Goal: Task Accomplishment & Management: Manage account settings

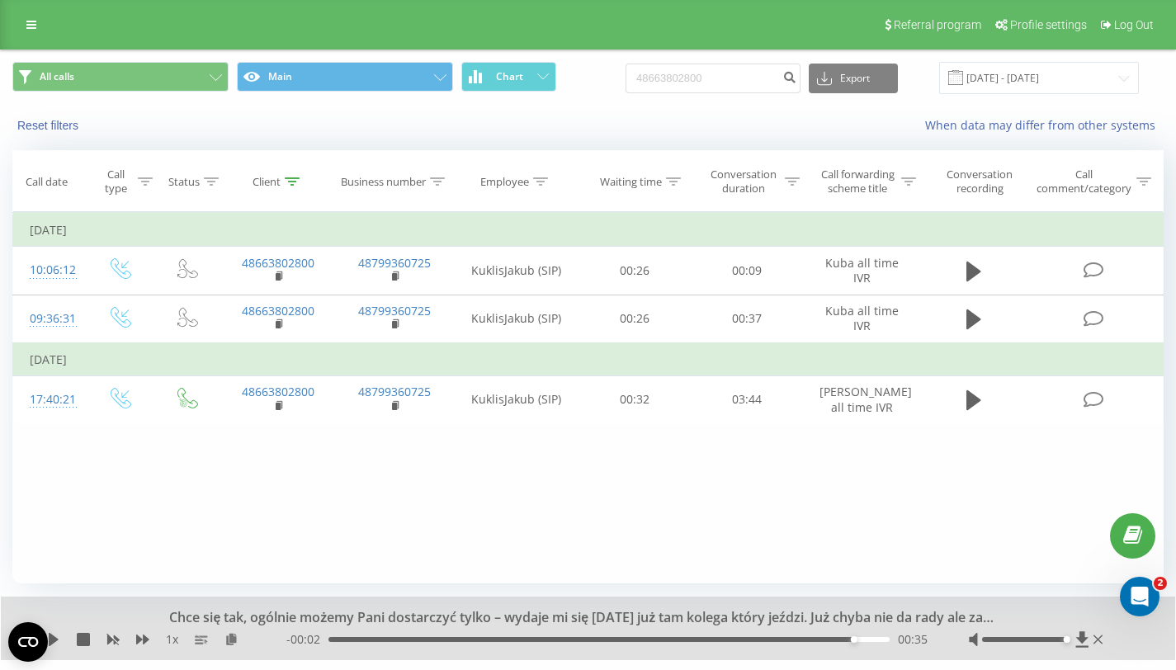
click at [46, 14] on div "Referral program Profile settings Log Out" at bounding box center [588, 25] width 1176 height 50
click at [34, 21] on icon at bounding box center [31, 25] width 10 height 12
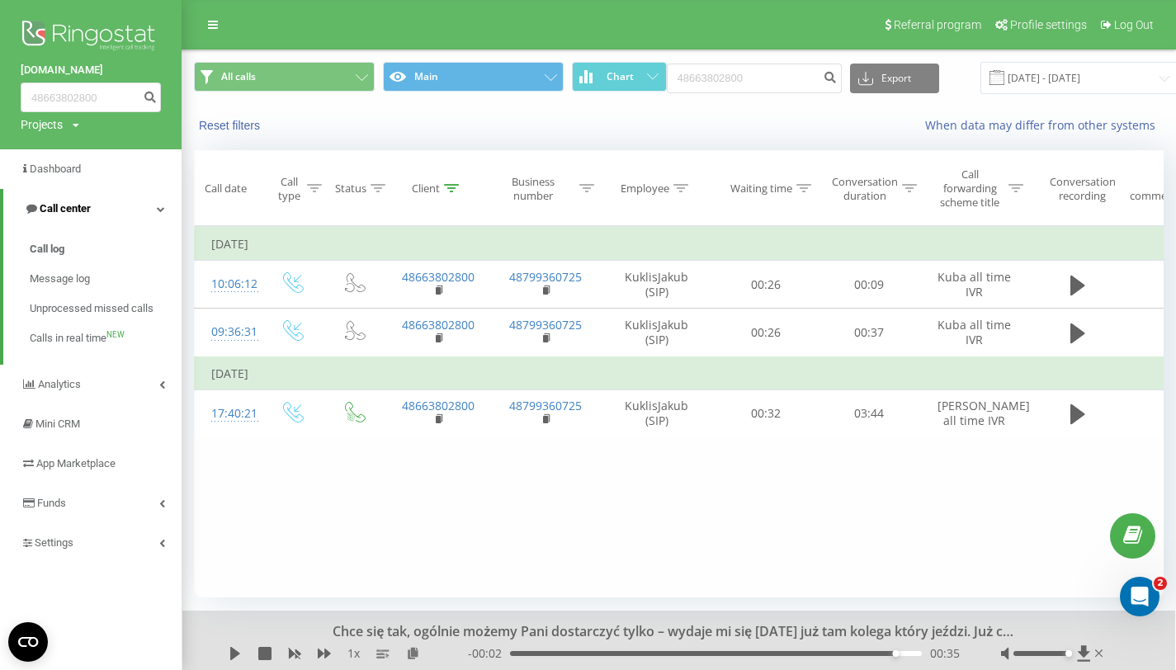
click at [116, 211] on link "Call center" at bounding box center [92, 209] width 178 height 40
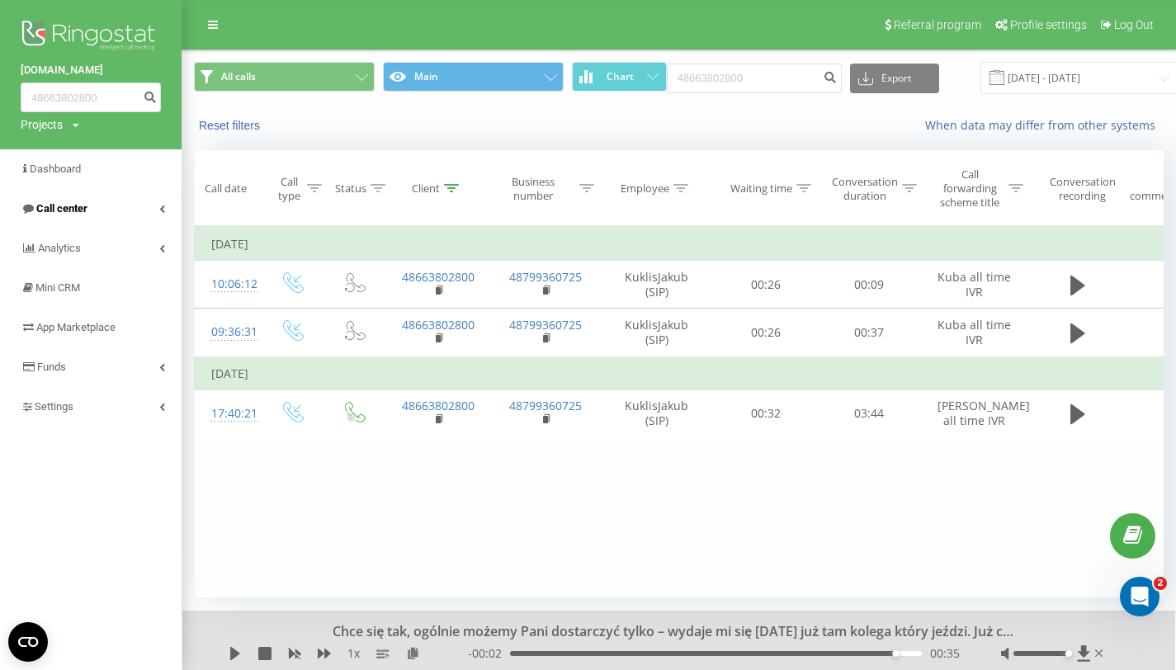
click at [102, 208] on link "Call center" at bounding box center [91, 209] width 182 height 40
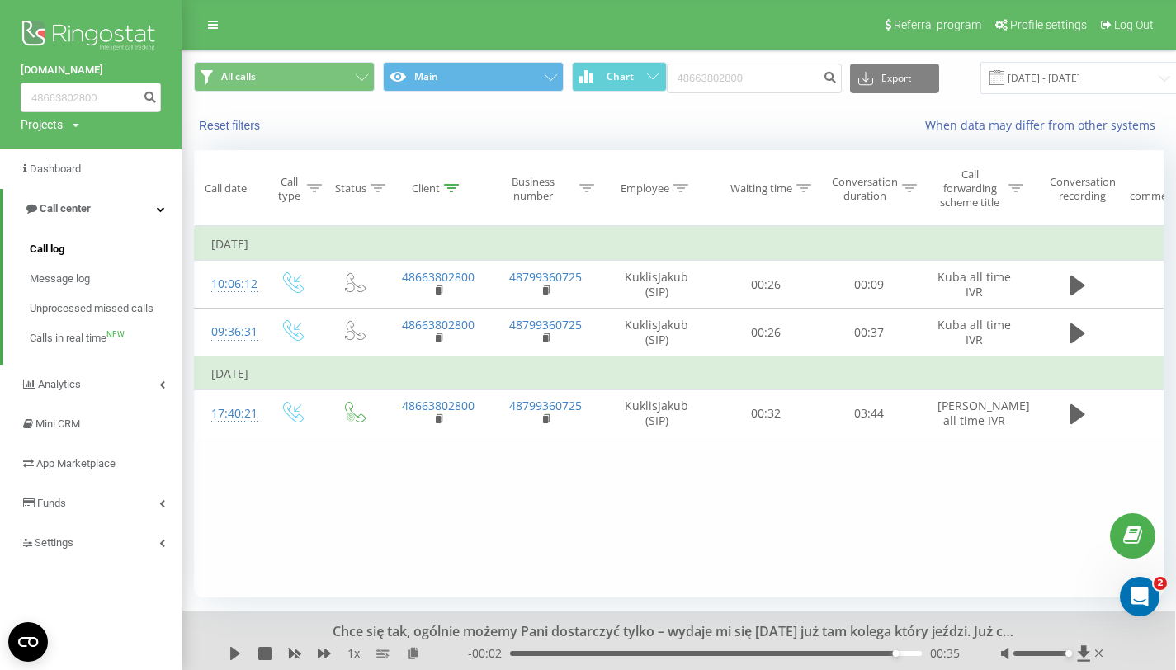
click at [73, 236] on link "Call log" at bounding box center [106, 249] width 152 height 30
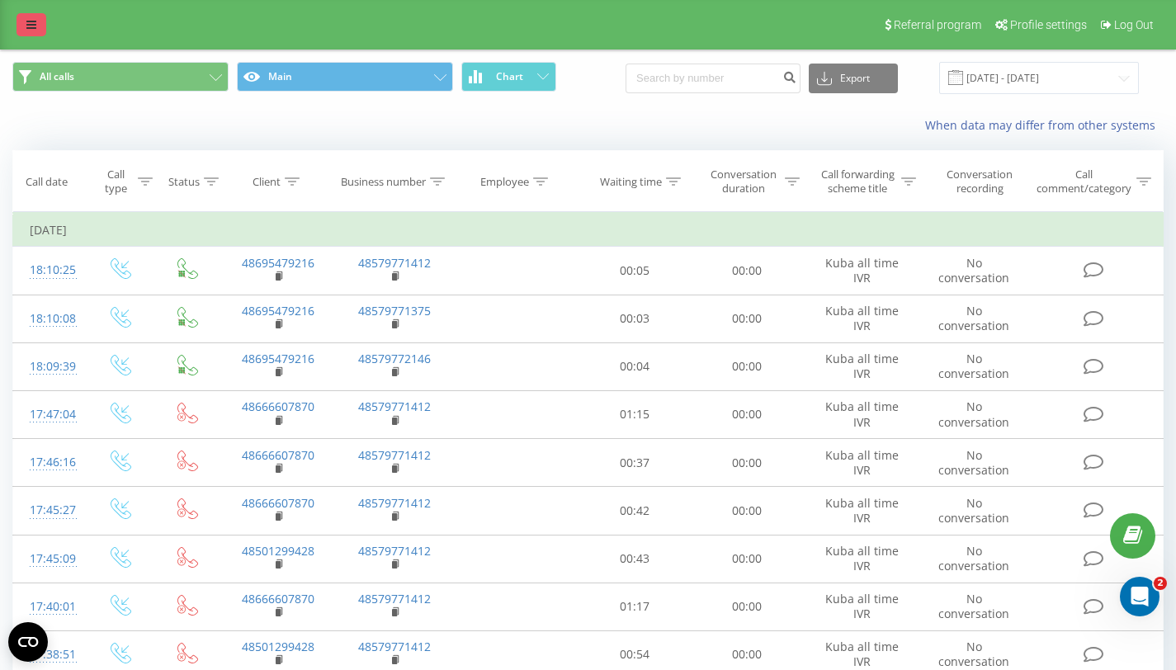
click at [30, 21] on icon at bounding box center [31, 25] width 10 height 12
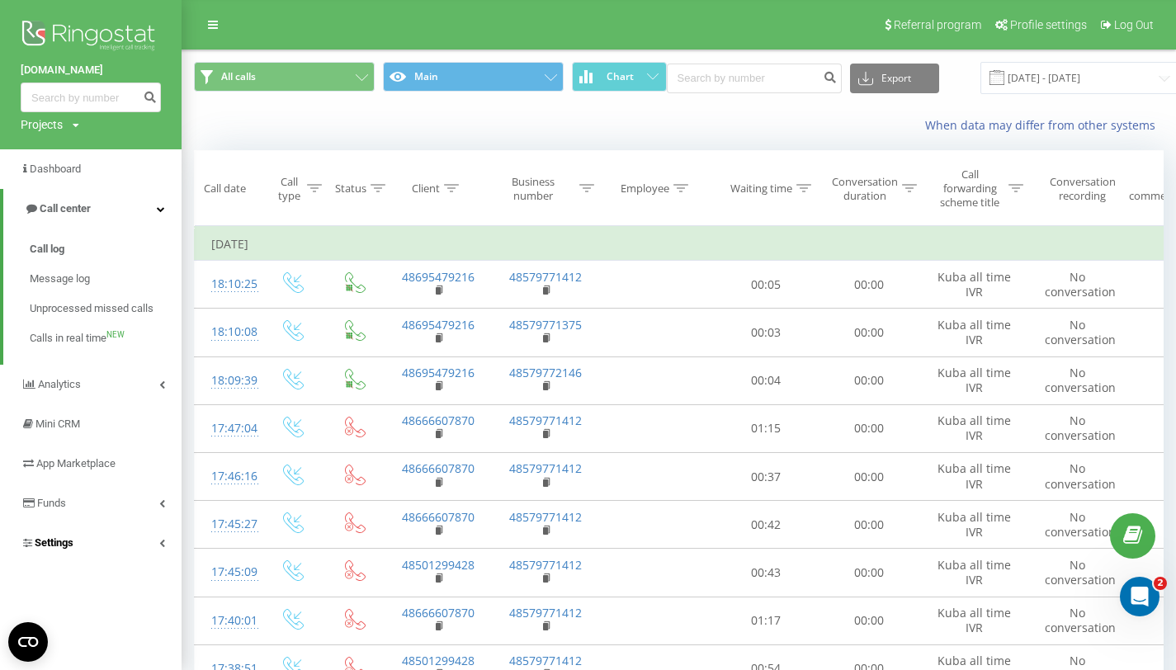
click at [135, 552] on link "Settings" at bounding box center [91, 543] width 182 height 40
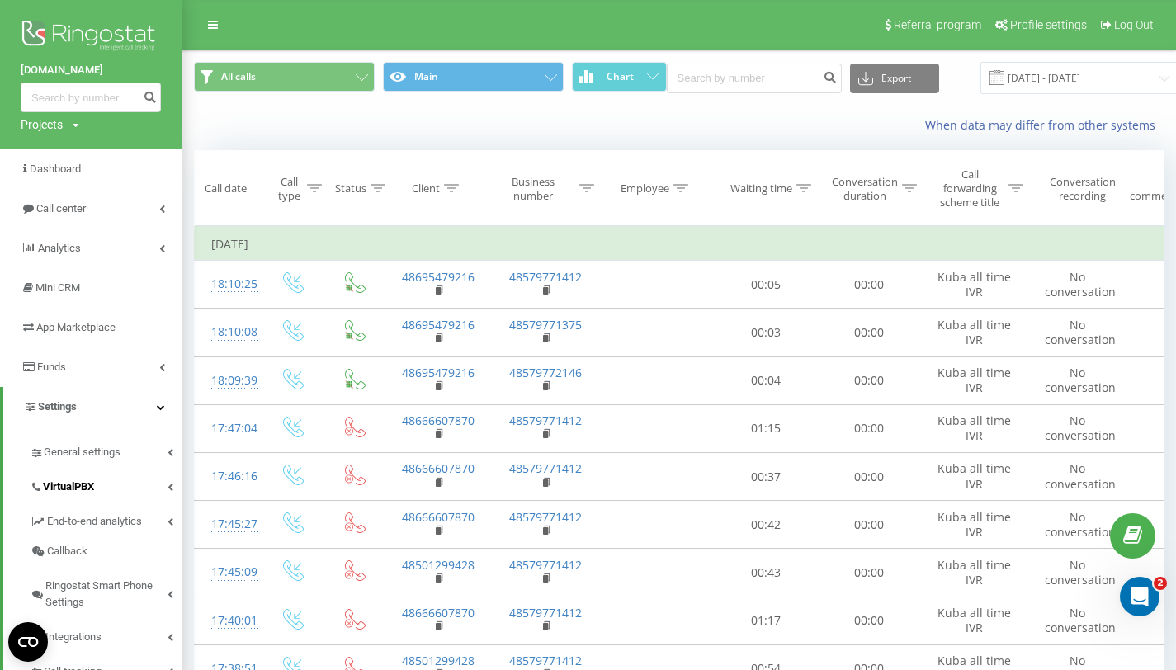
click at [132, 494] on link "VirtualPBX" at bounding box center [106, 484] width 152 height 35
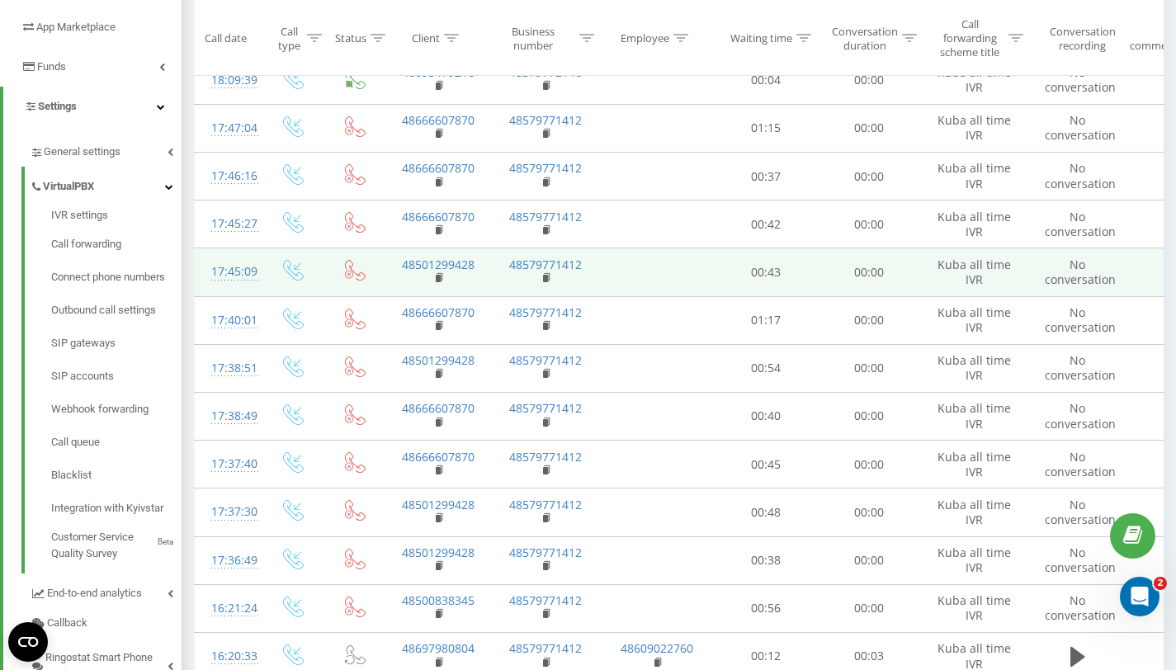
scroll to position [174, 0]
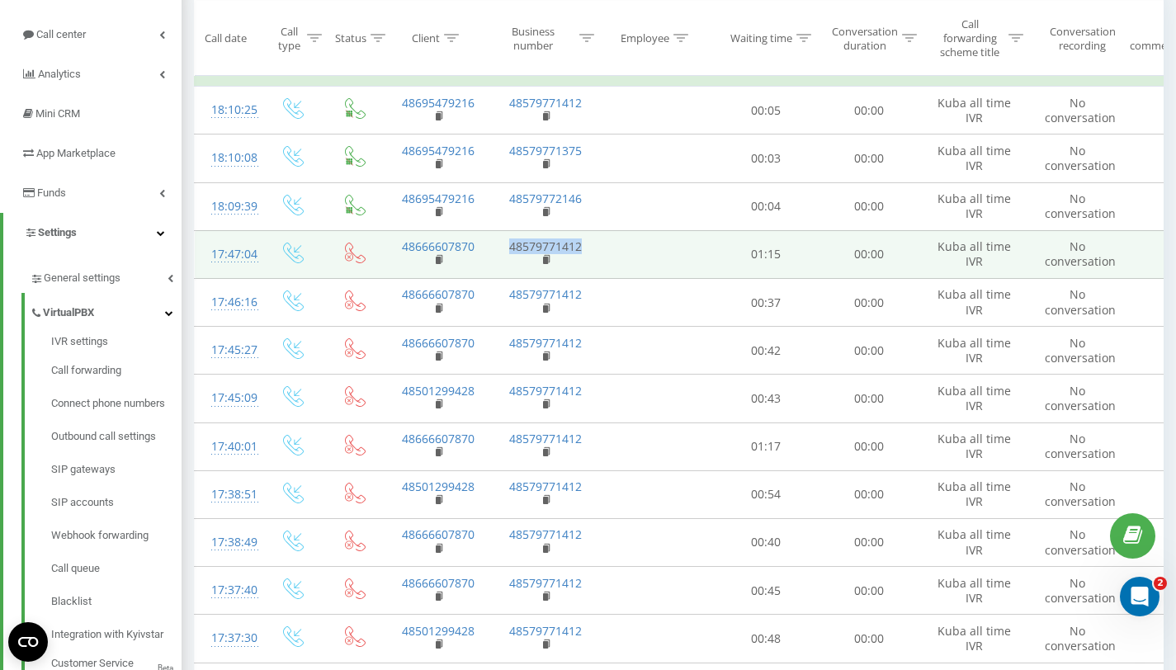
drag, startPoint x: 588, startPoint y: 252, endPoint x: 507, endPoint y: 248, distance: 81.0
click at [507, 248] on tr "17:47:04 48666607870 48579771412 01:15 00:00 Kuba all time IVR No conversation" at bounding box center [723, 254] width 1057 height 48
copy td "48579771412"
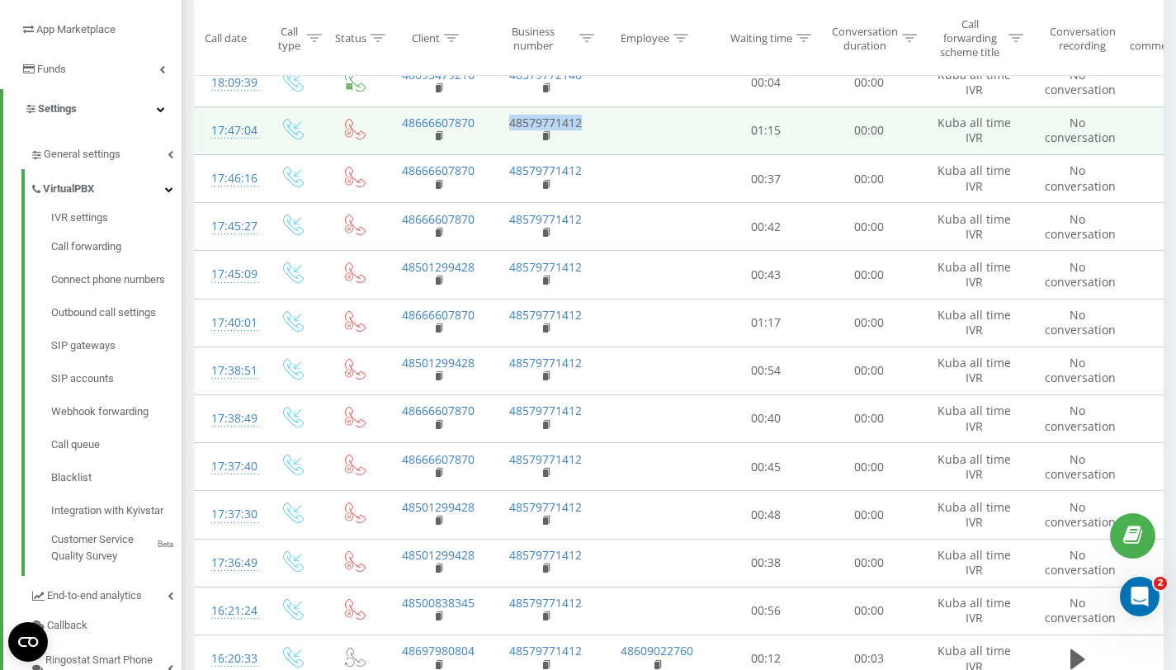
scroll to position [299, 0]
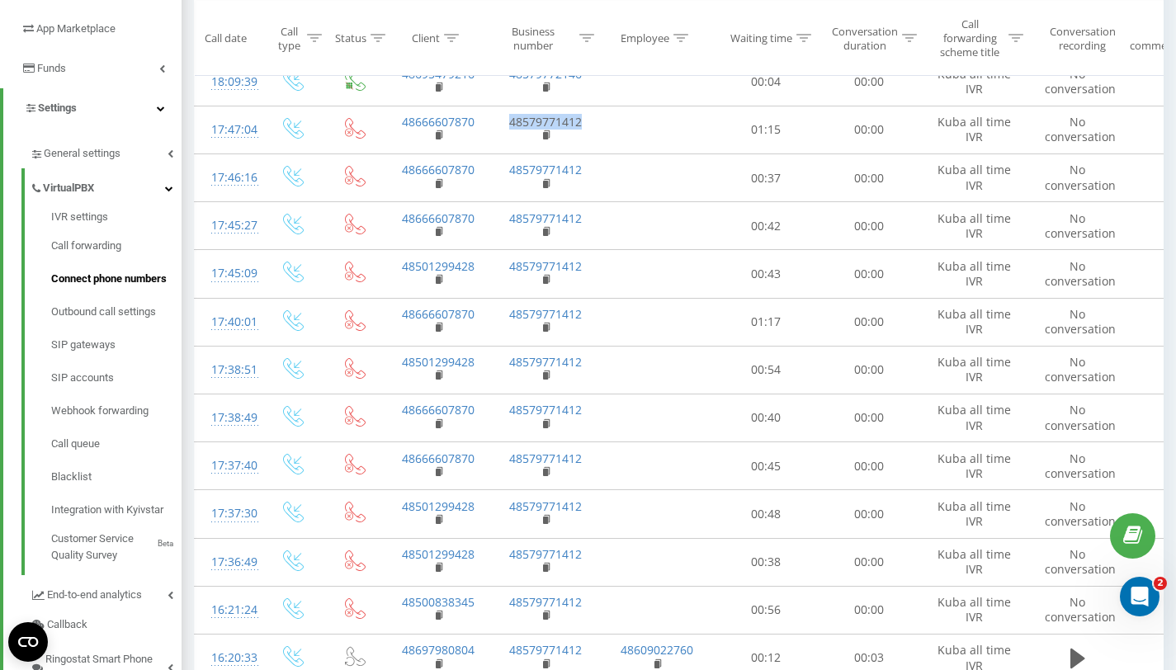
click at [163, 277] on span "Connect phone numbers" at bounding box center [109, 279] width 116 height 17
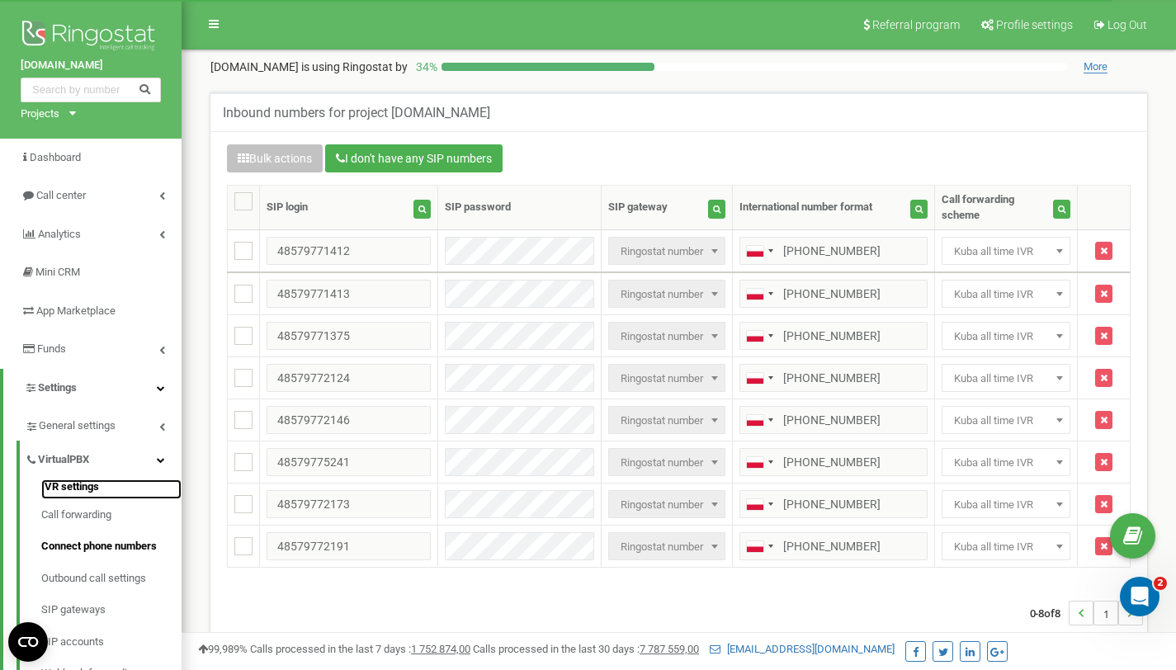
click at [116, 492] on link "IVR settings" at bounding box center [111, 490] width 140 height 20
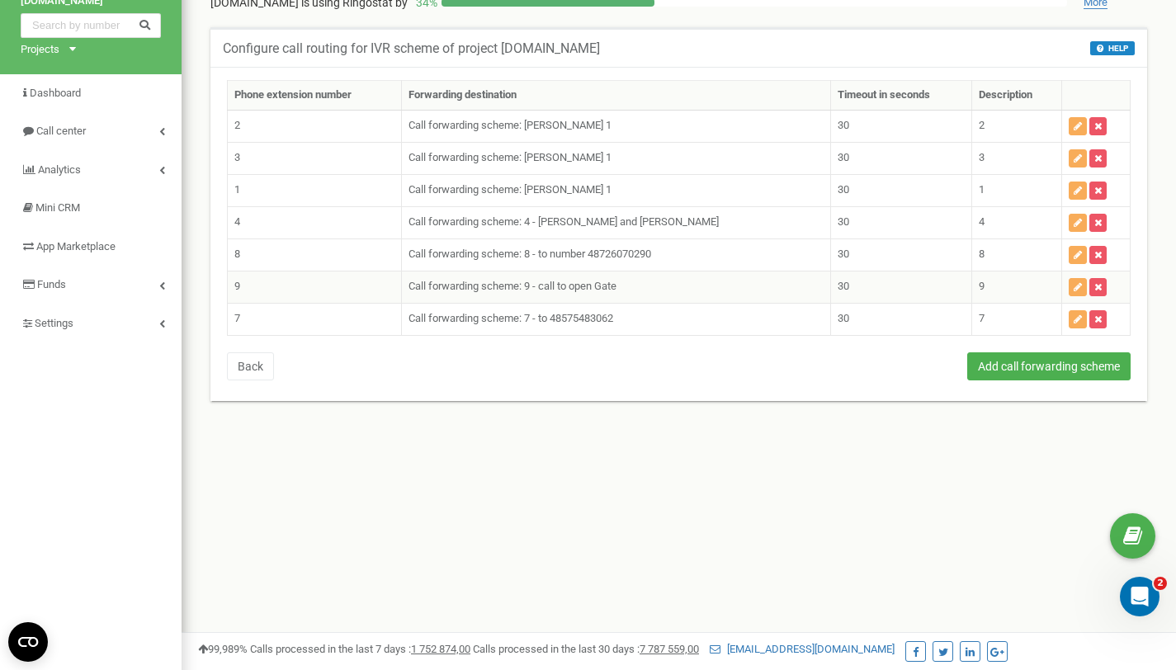
scroll to position [64, 0]
click at [1069, 319] on button "button" at bounding box center [1078, 320] width 18 height 18
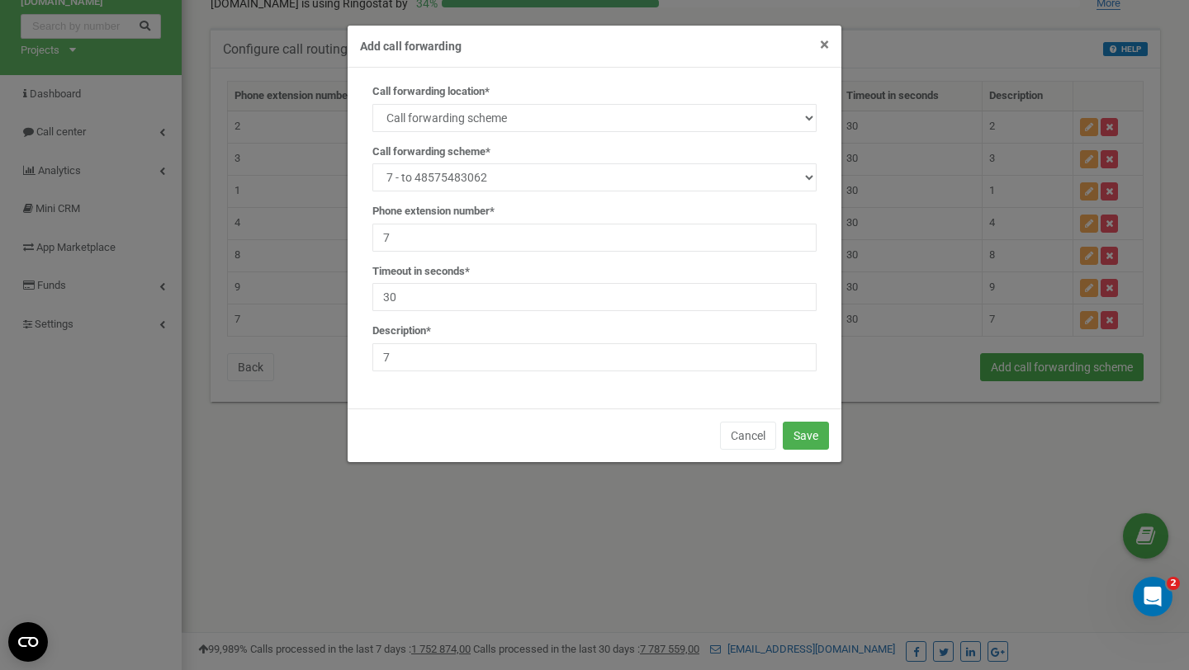
click at [825, 44] on span "×" at bounding box center [824, 45] width 9 height 20
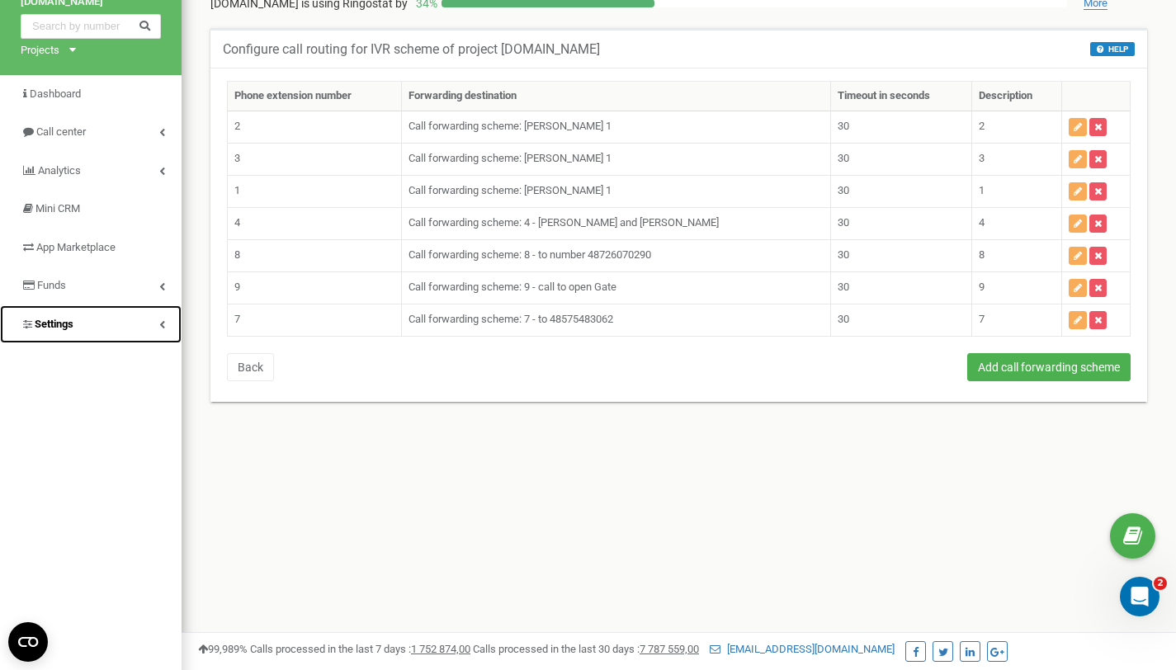
click at [130, 319] on link "Settings" at bounding box center [91, 324] width 182 height 39
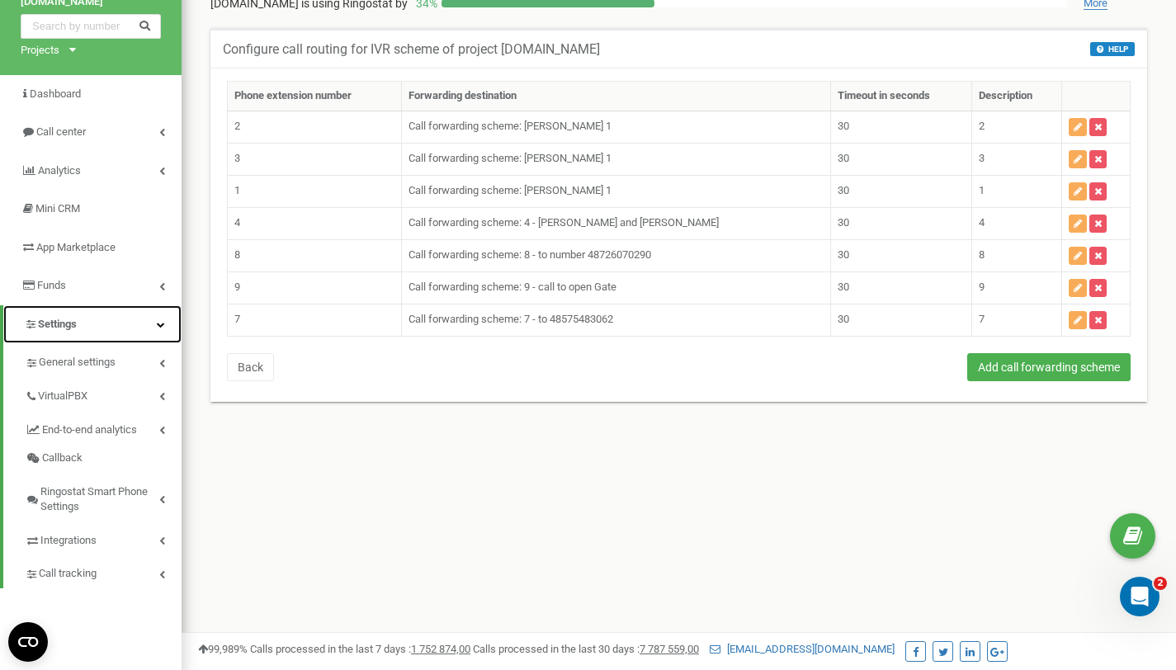
click at [164, 329] on link "Settings" at bounding box center [92, 324] width 178 height 39
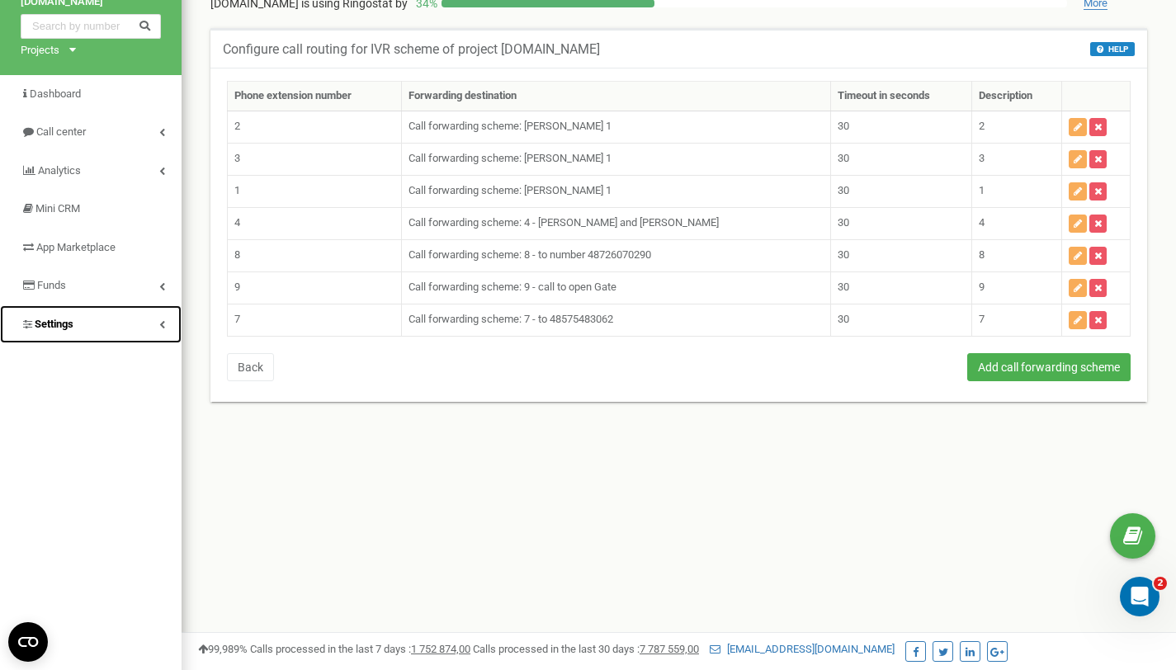
click at [164, 329] on link "Settings" at bounding box center [91, 324] width 182 height 39
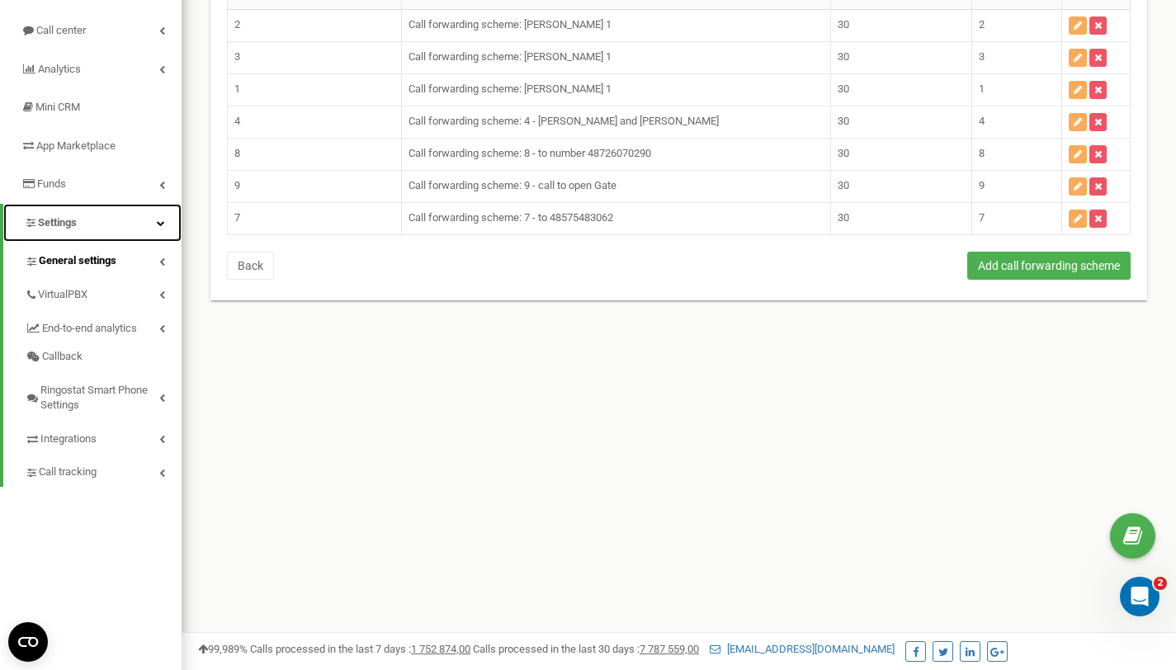
scroll to position [0, 0]
